Goal: Book appointment/travel/reservation

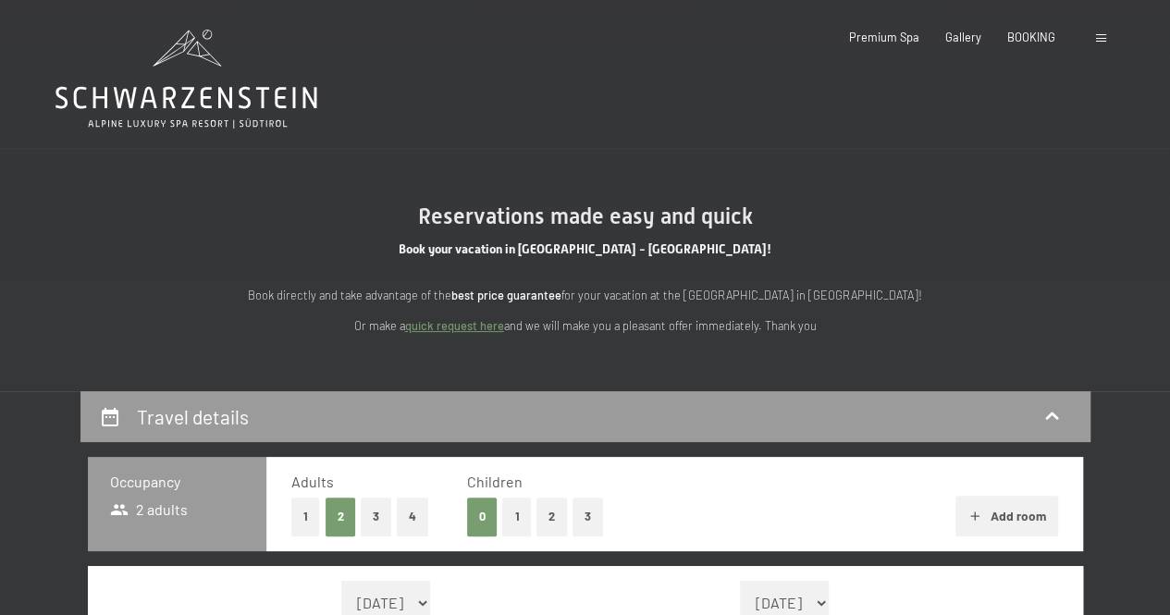
click at [548, 518] on button "2" at bounding box center [551, 516] width 31 height 38
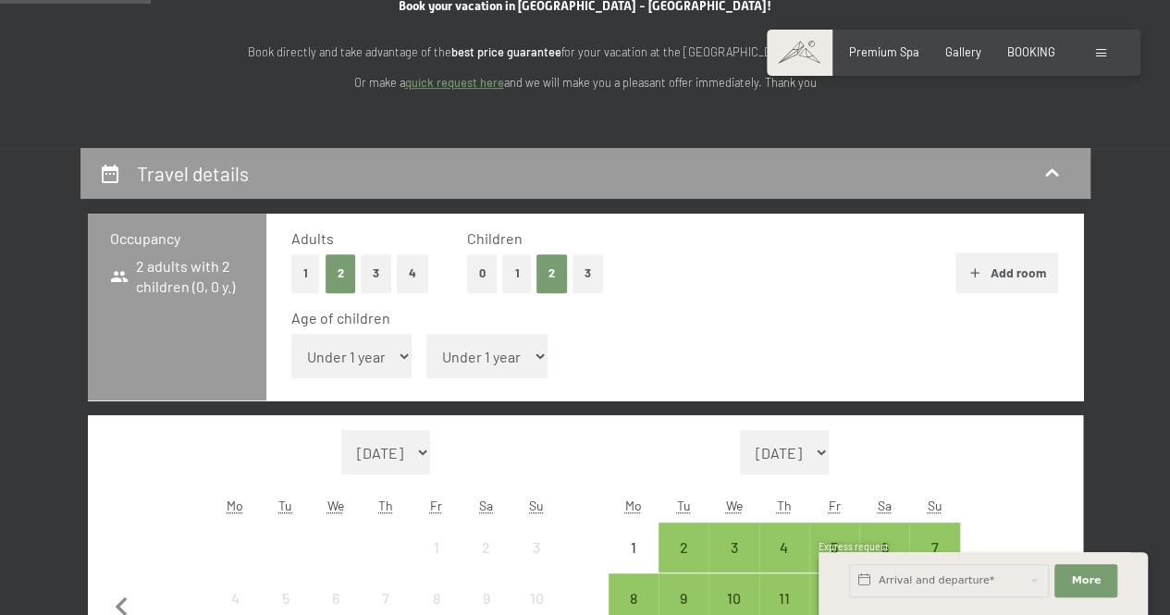
scroll to position [244, 0]
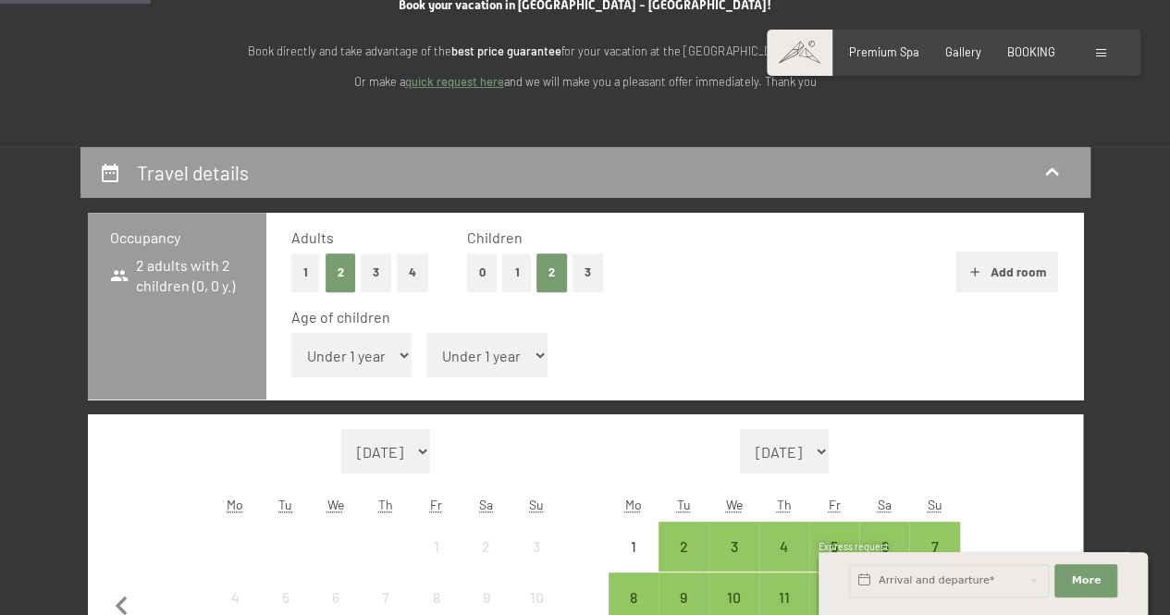
click at [381, 348] on select "Under 1 year 1 year 2 years 3 years 4 years 5 years 6 years 7 years 8 years 9 y…" at bounding box center [351, 355] width 121 height 44
select select "7"
click at [291, 333] on select "Under 1 year 1 year 2 years 3 years 4 years 5 years 6 years 7 years 8 years 9 y…" at bounding box center [351, 355] width 121 height 44
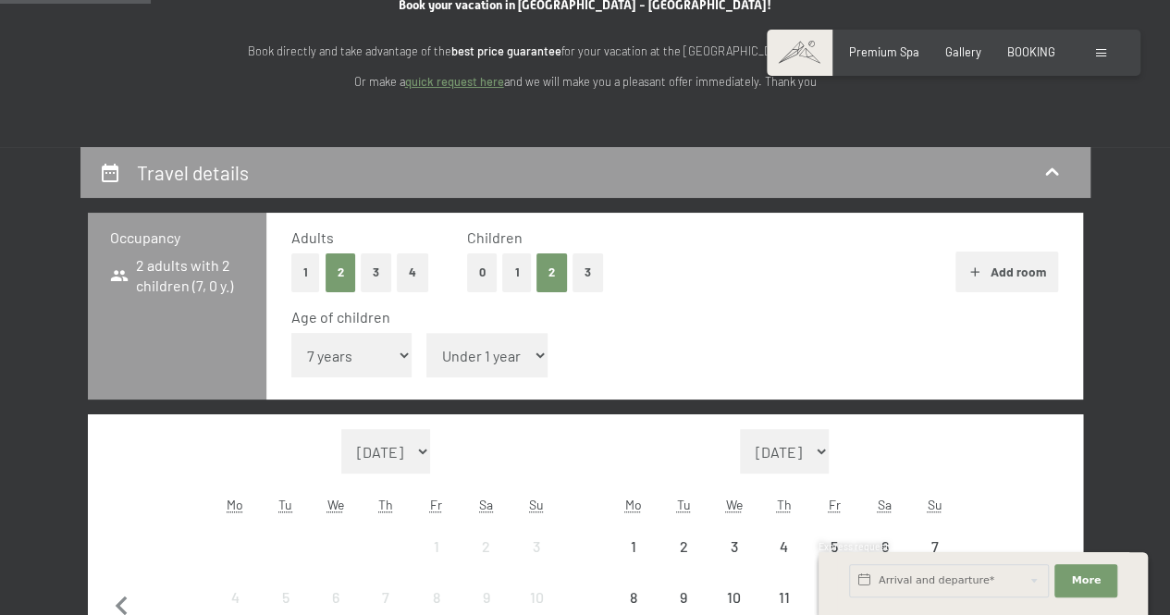
click at [460, 358] on span "Consent to marketing activities*" at bounding box center [510, 360] width 209 height 18
click at [397, 358] on input "Consent to marketing activities*" at bounding box center [387, 360] width 18 height 18
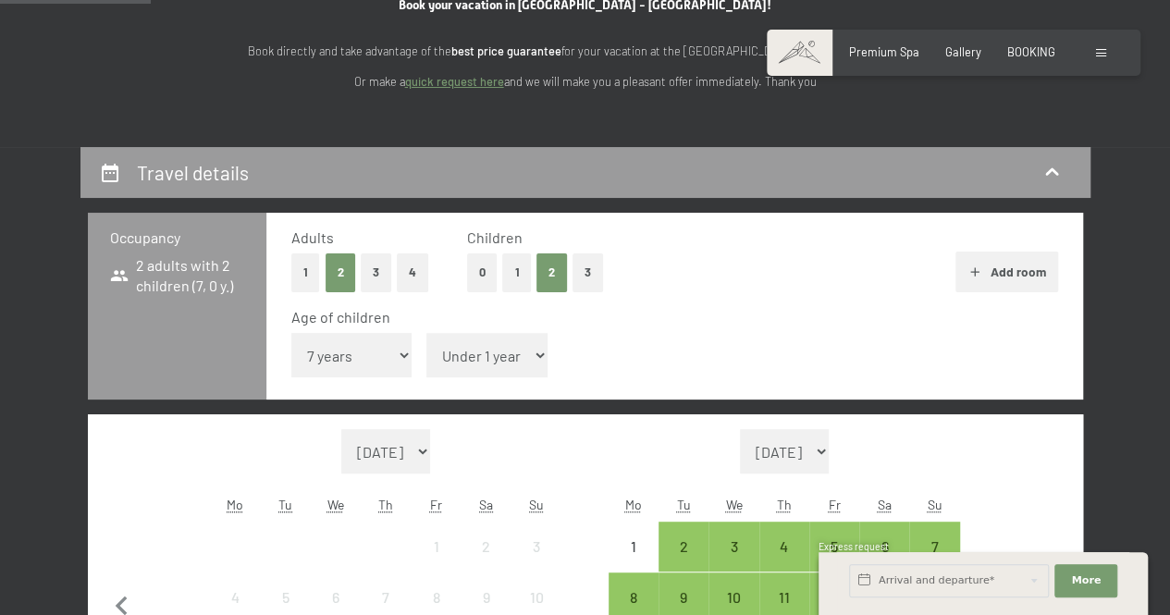
click at [520, 358] on span "Consent to marketing activities*" at bounding box center [510, 360] width 209 height 18
click at [397, 358] on input "Consent to marketing activities*" at bounding box center [387, 360] width 18 height 18
click at [516, 358] on span "Consent to marketing activities*" at bounding box center [510, 360] width 209 height 18
click at [397, 358] on input "Consent to marketing activities*" at bounding box center [387, 360] width 18 height 18
click at [474, 356] on span "Consent to marketing activities*" at bounding box center [510, 360] width 209 height 18
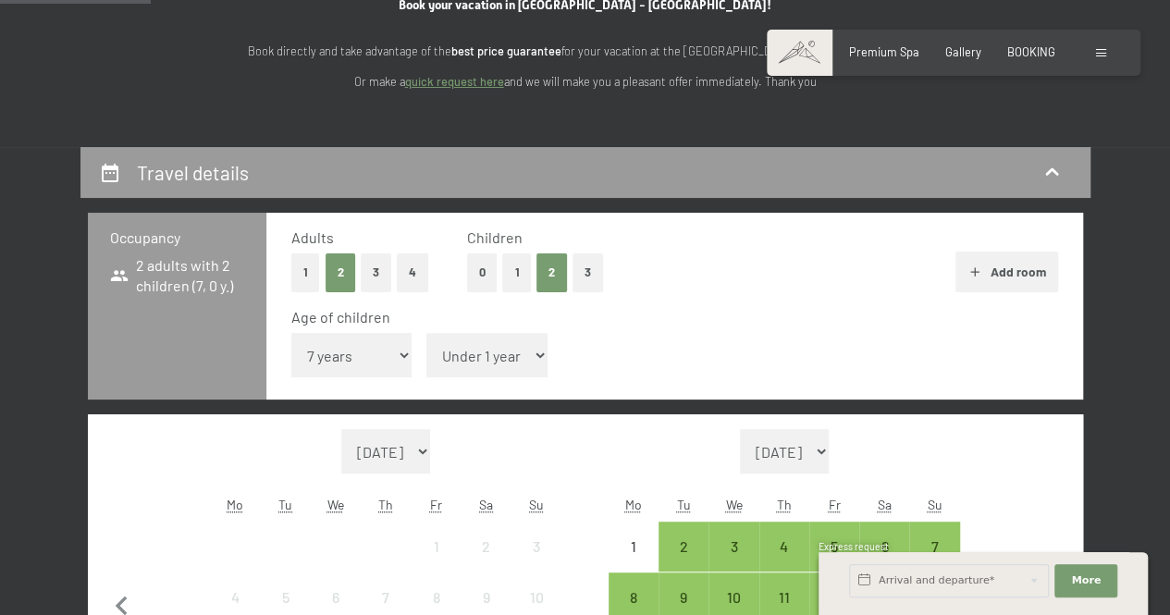
click at [397, 356] on input "Consent to marketing activities*" at bounding box center [387, 360] width 18 height 18
checkbox input "false"
click at [333, 363] on select "Under 1 year 1 year 2 years 3 years 4 years 5 years 6 years 7 years 8 years 9 y…" at bounding box center [351, 355] width 121 height 44
click at [461, 350] on select "Under 1 year 1 year 2 years 3 years 4 years 5 years 6 years 7 years 8 years 9 y…" at bounding box center [486, 355] width 121 height 44
select select "7"
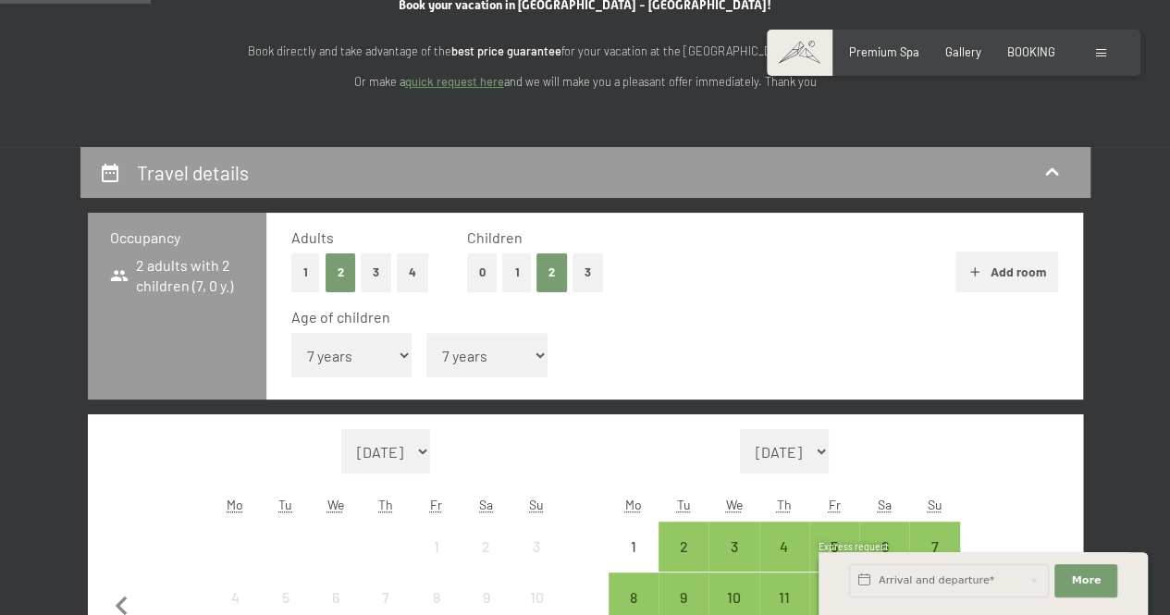
click at [426, 333] on select "Under 1 year 1 year 2 years 3 years 4 years 5 years 6 years 7 years 8 years 9 y…" at bounding box center [486, 355] width 121 height 44
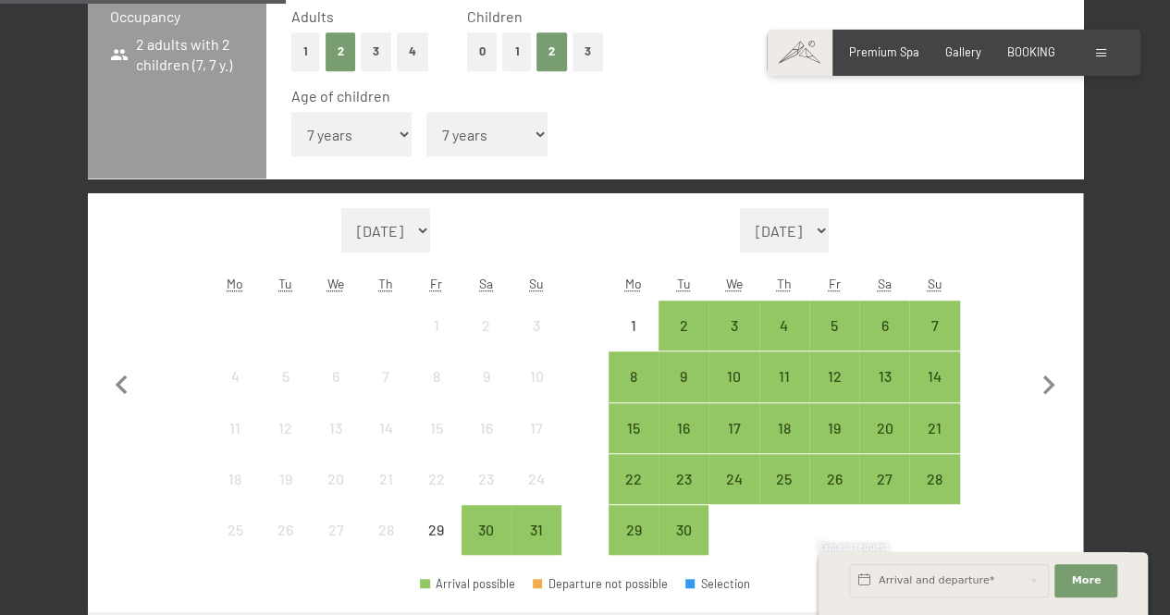
scroll to position [466, 0]
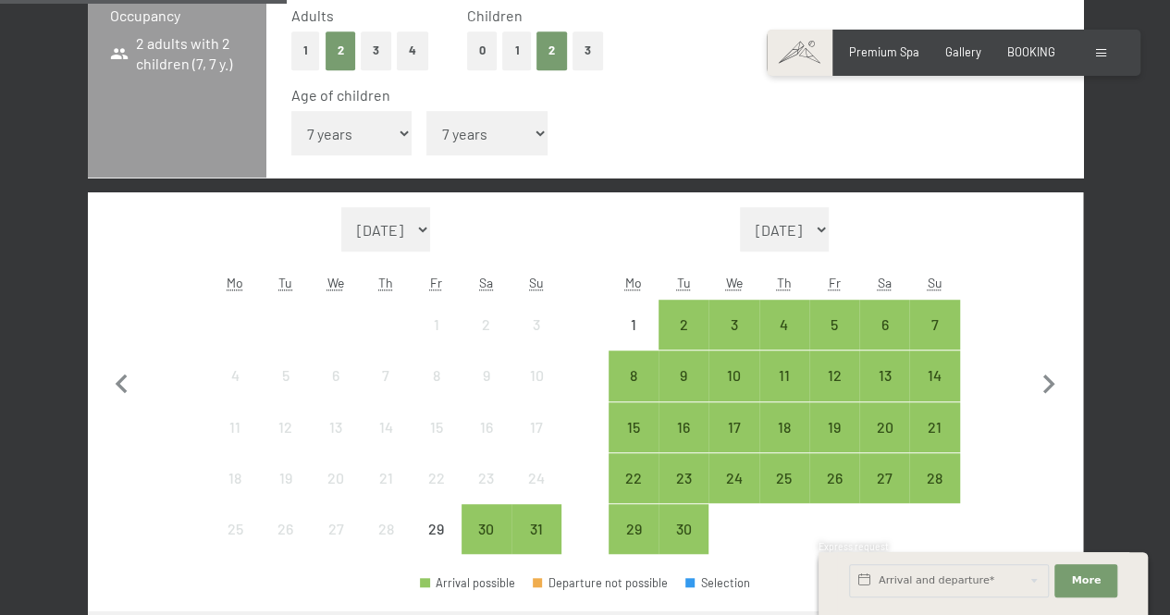
click at [430, 232] on select "[DATE] [DATE] [DATE] [DATE] [DATE] [DATE] [DATE] [DATE] [DATE] [DATE] [DATE] [D…" at bounding box center [385, 229] width 89 height 44
select select "[DATE]"
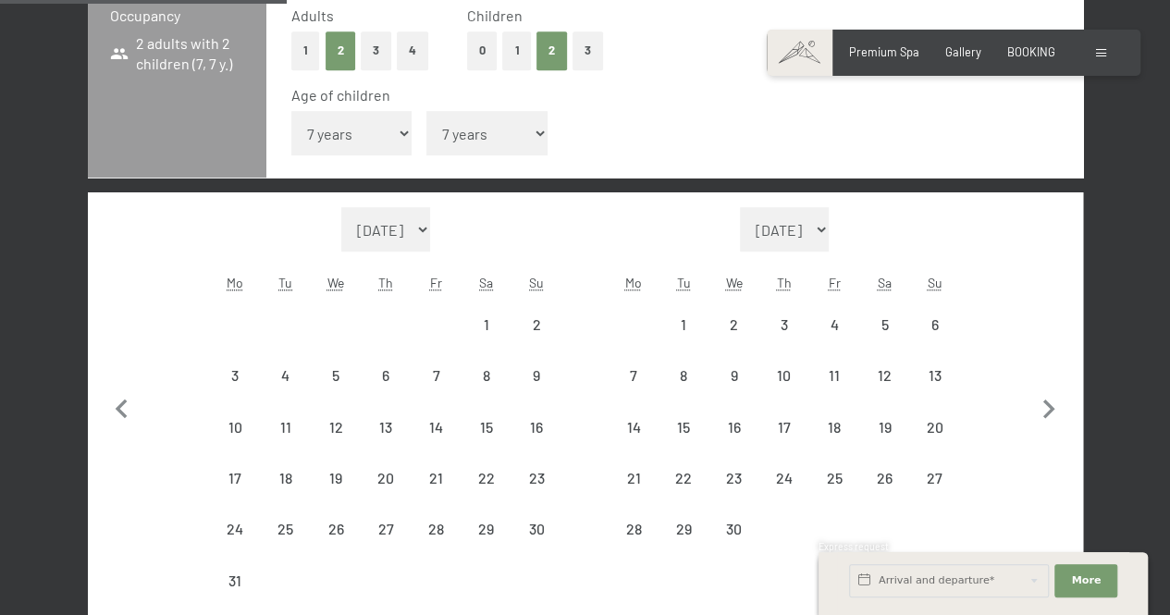
select select "[DATE]"
click at [525, 332] on div "2" at bounding box center [536, 340] width 46 height 46
select select "[DATE]"
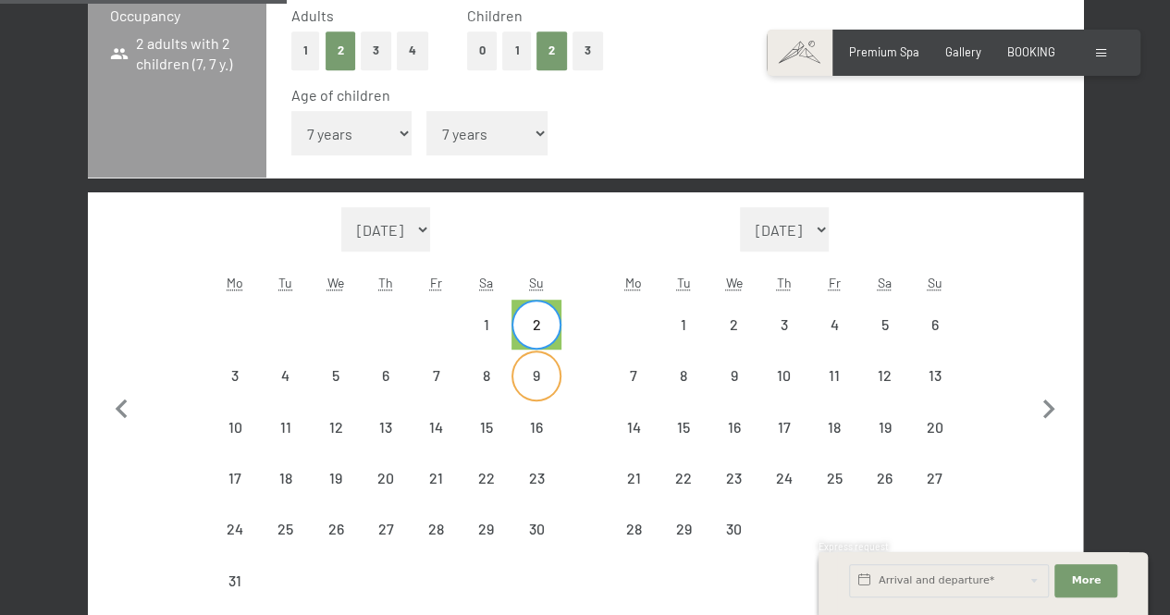
click at [536, 378] on div "9" at bounding box center [536, 391] width 46 height 46
select select "[DATE]"
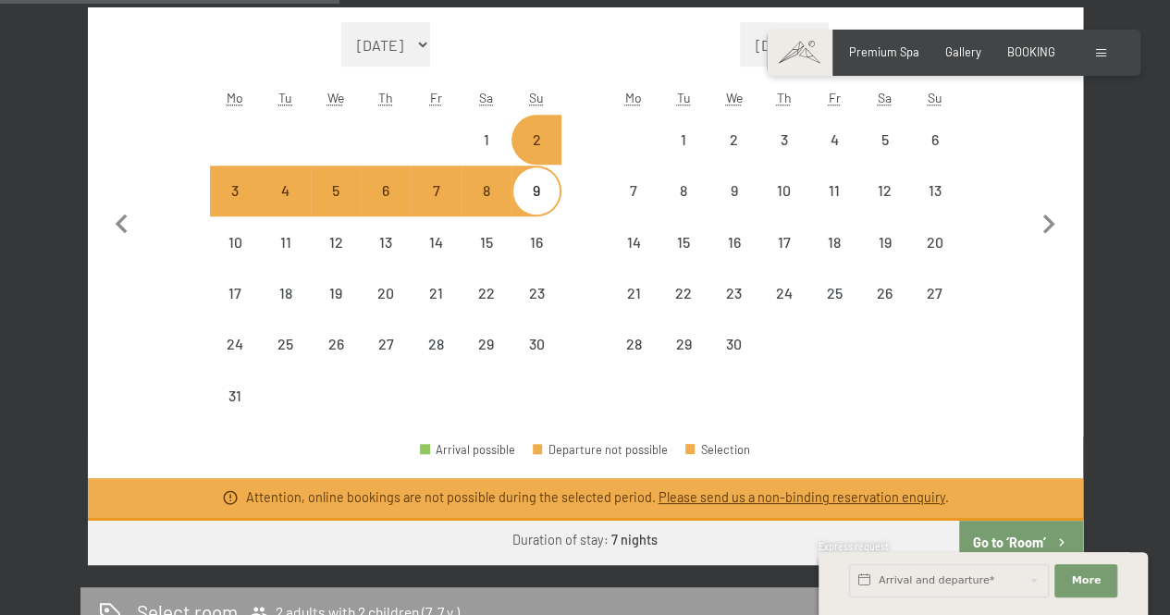
scroll to position [654, 0]
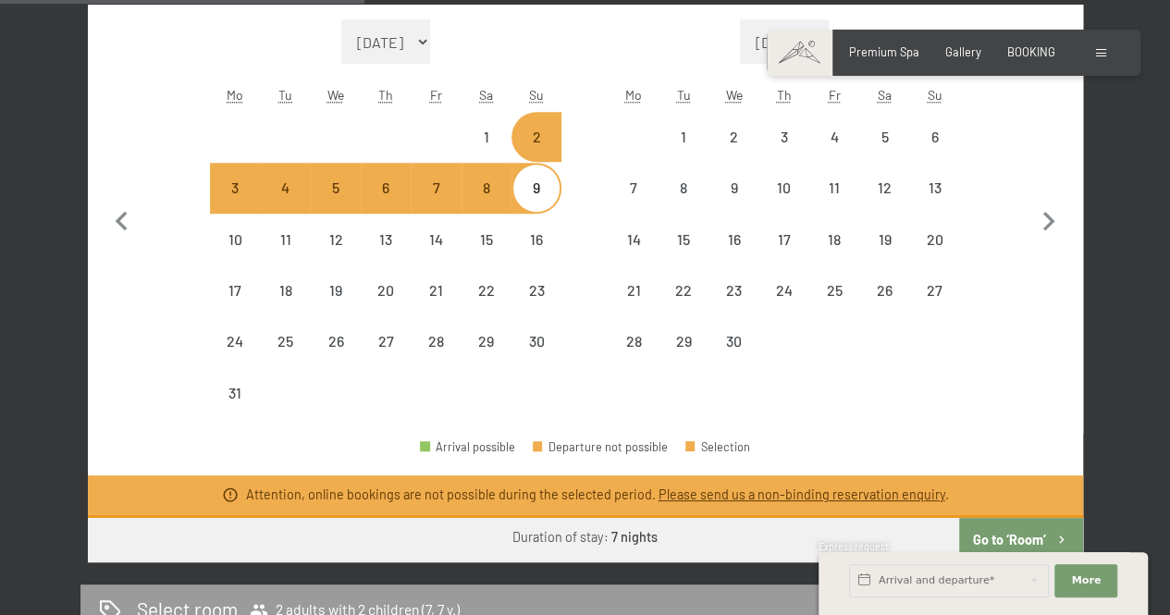
click at [379, 43] on select "[DATE] [DATE] [DATE] [DATE] [DATE] [DATE] [DATE] [DATE] [DATE] [DATE] [DATE] [D…" at bounding box center [385, 41] width 89 height 44
select select "[DATE]"
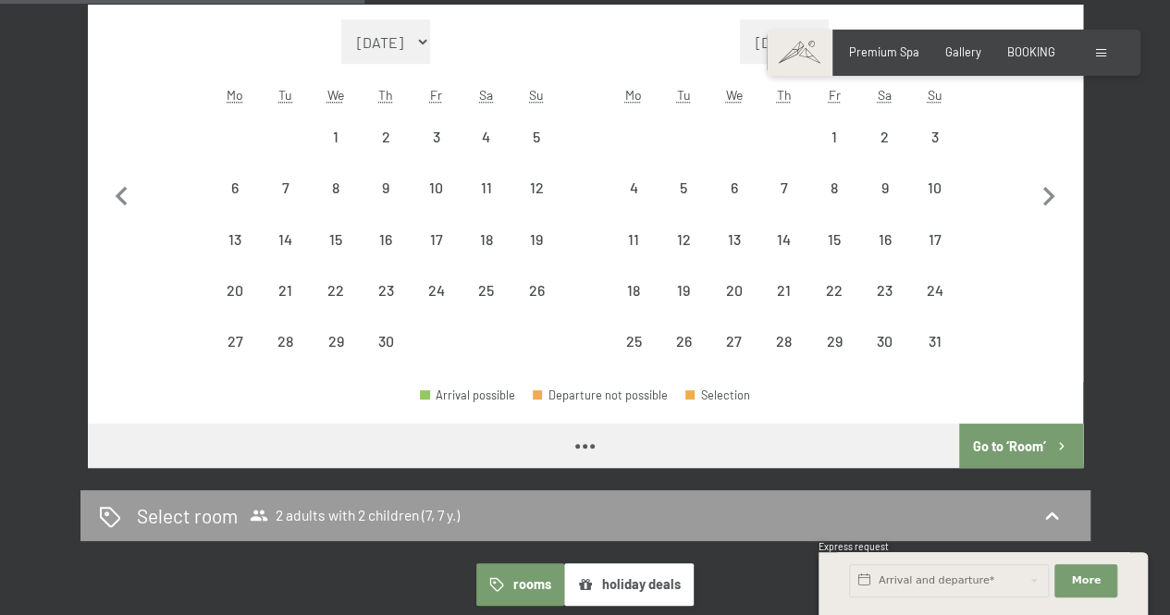
select select "[DATE]"
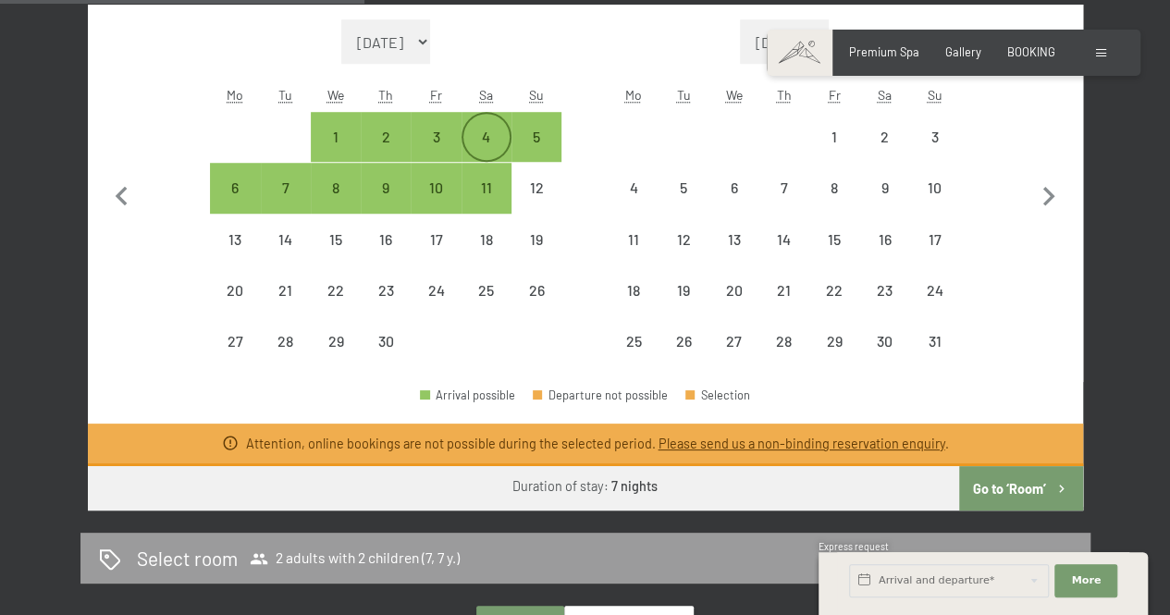
click at [481, 129] on div "4" at bounding box center [486, 152] width 46 height 46
select select "[DATE]"
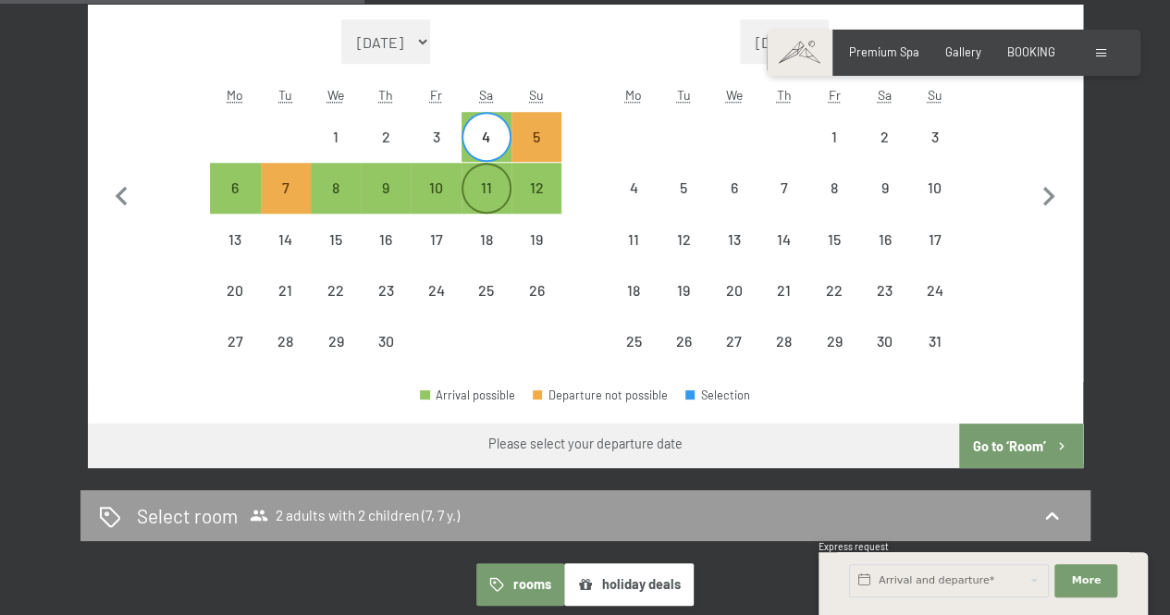
click at [488, 191] on div "11" at bounding box center [486, 203] width 46 height 46
select select "[DATE]"
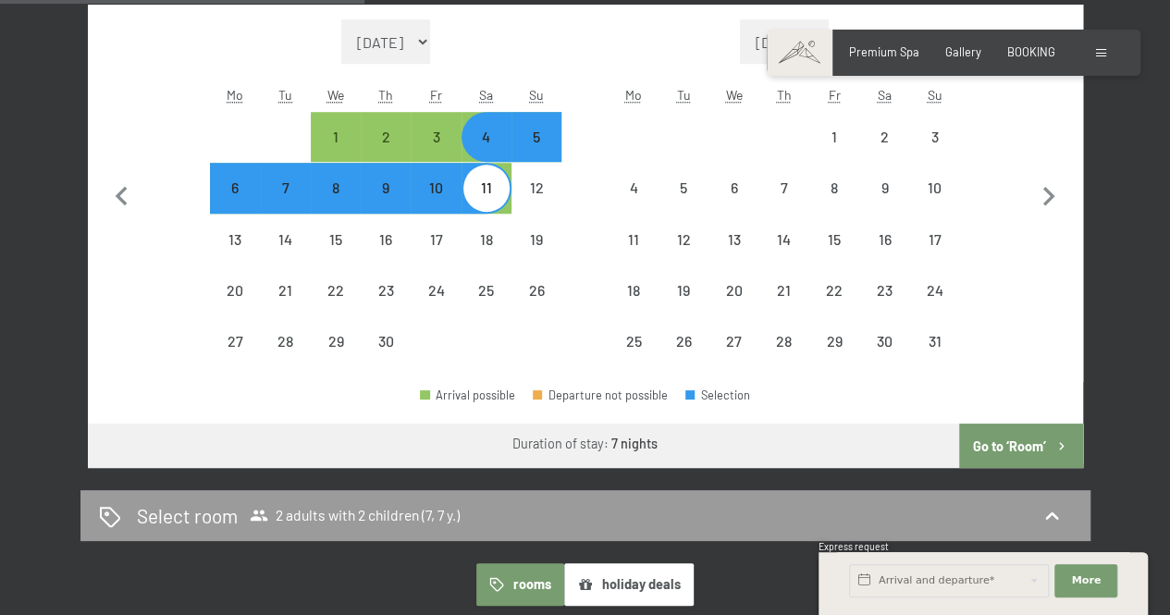
click at [1007, 441] on button "Go to ‘Room’" at bounding box center [1020, 445] width 123 height 44
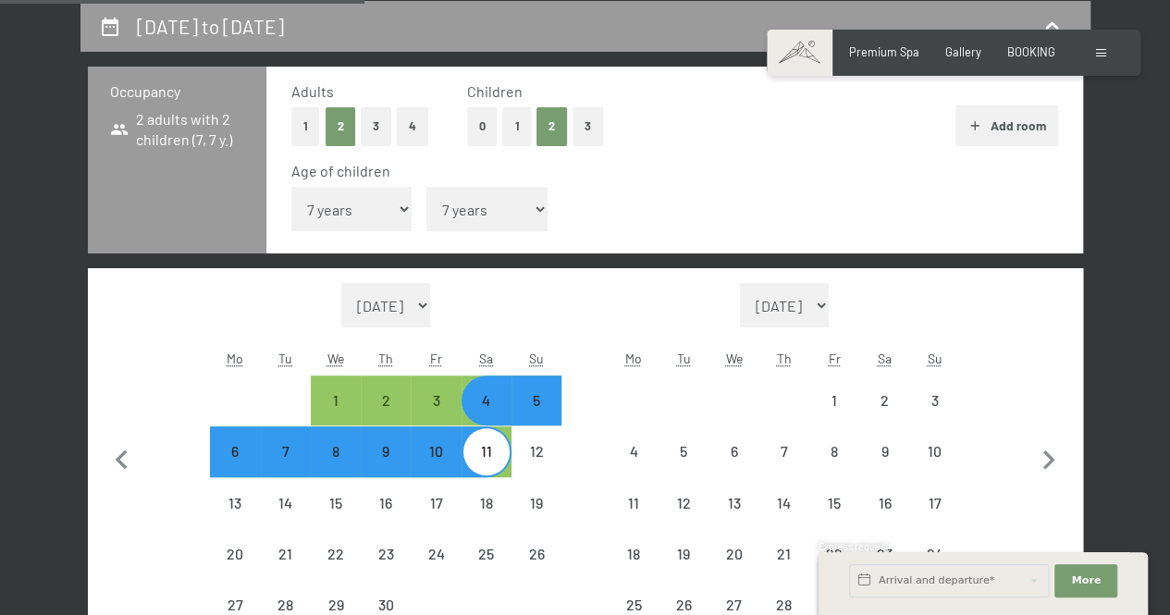
select select "[DATE]"
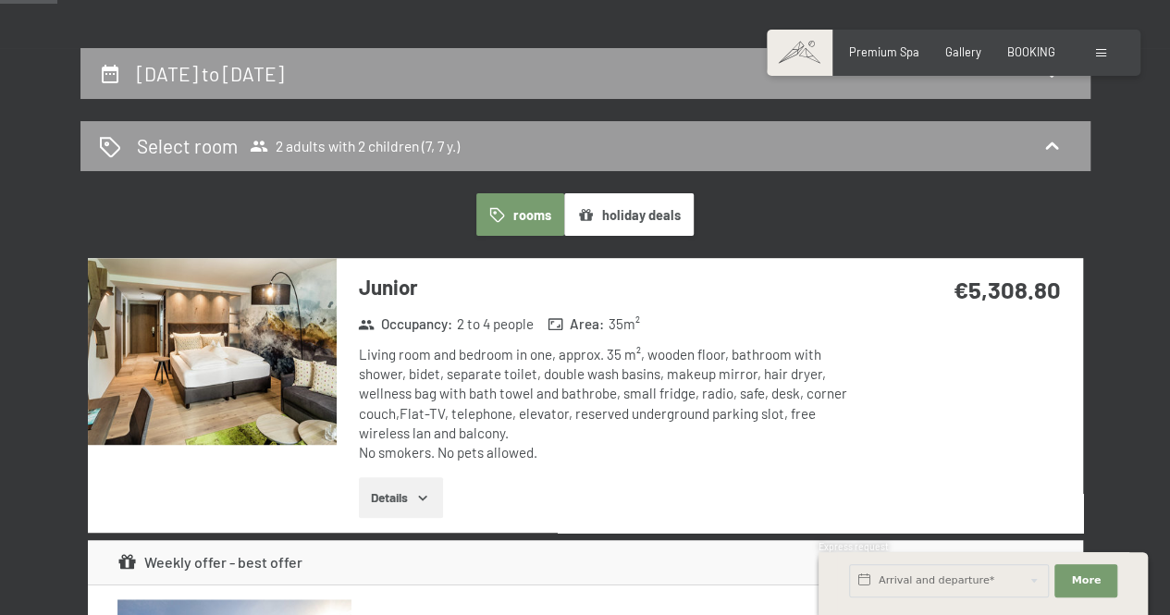
scroll to position [341, 0]
